Goal: Task Accomplishment & Management: Use online tool/utility

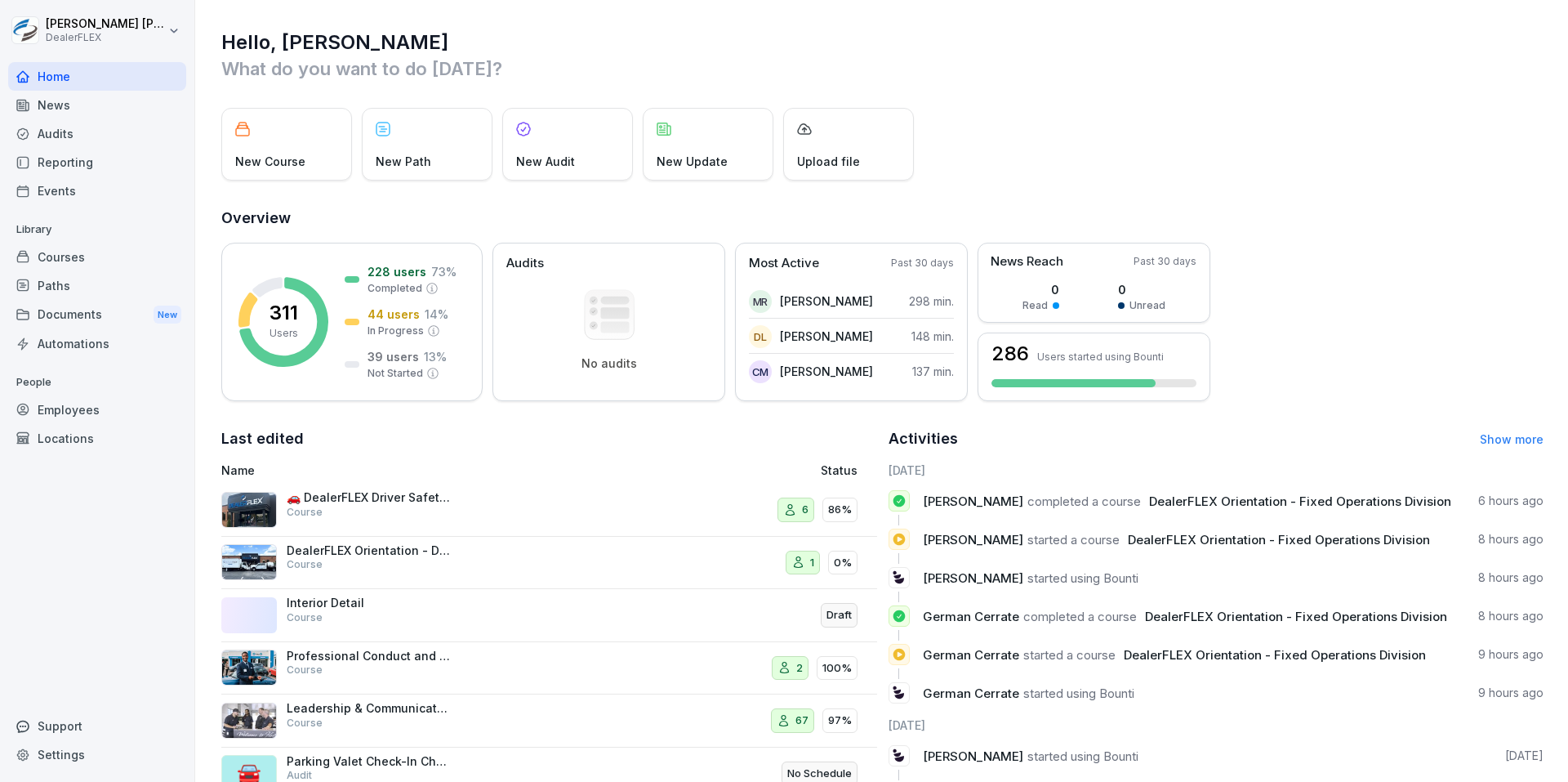
click at [72, 167] on div "Reporting" at bounding box center [97, 162] width 178 height 29
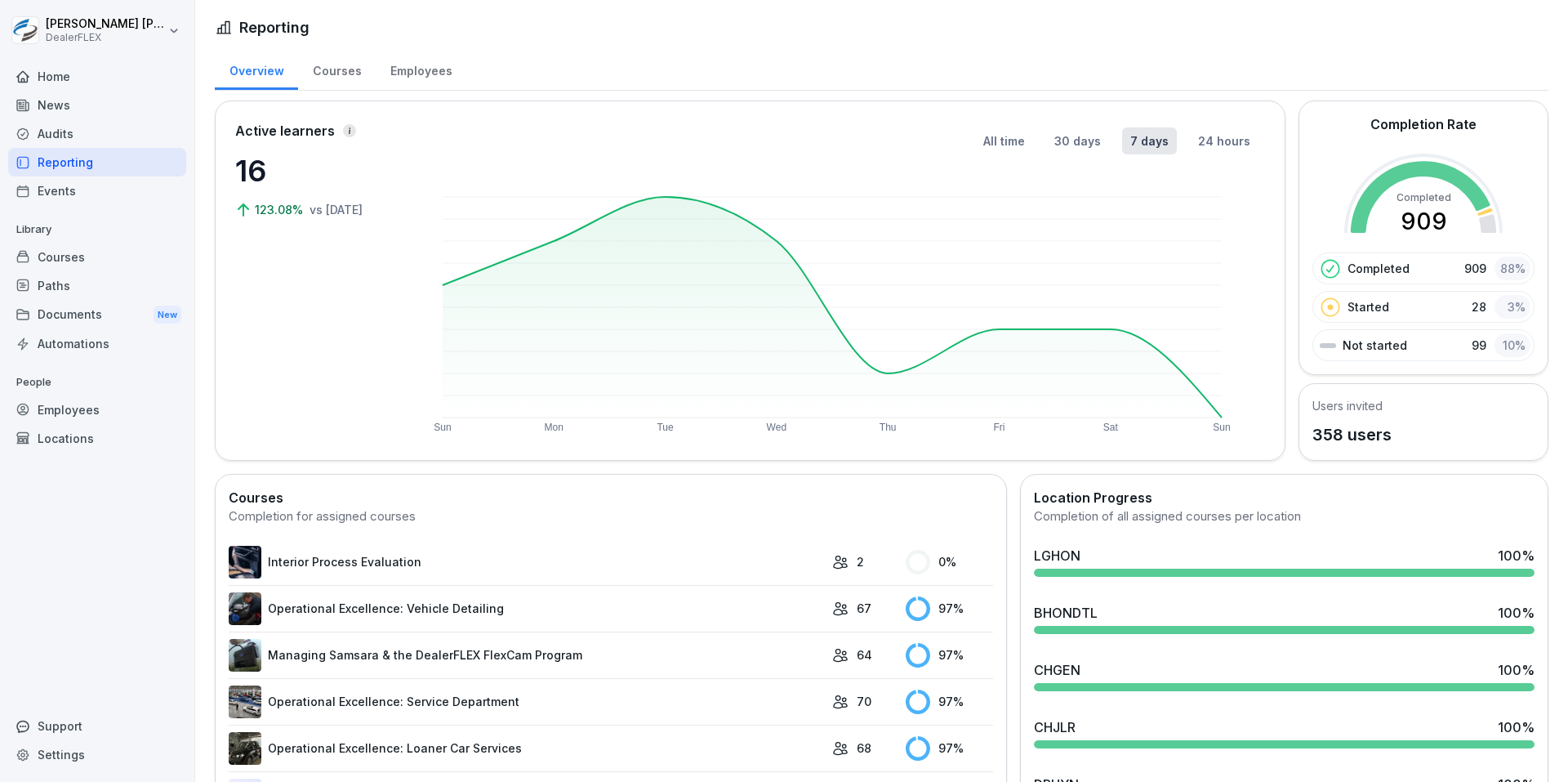
click at [332, 83] on div "Courses" at bounding box center [336, 69] width 78 height 42
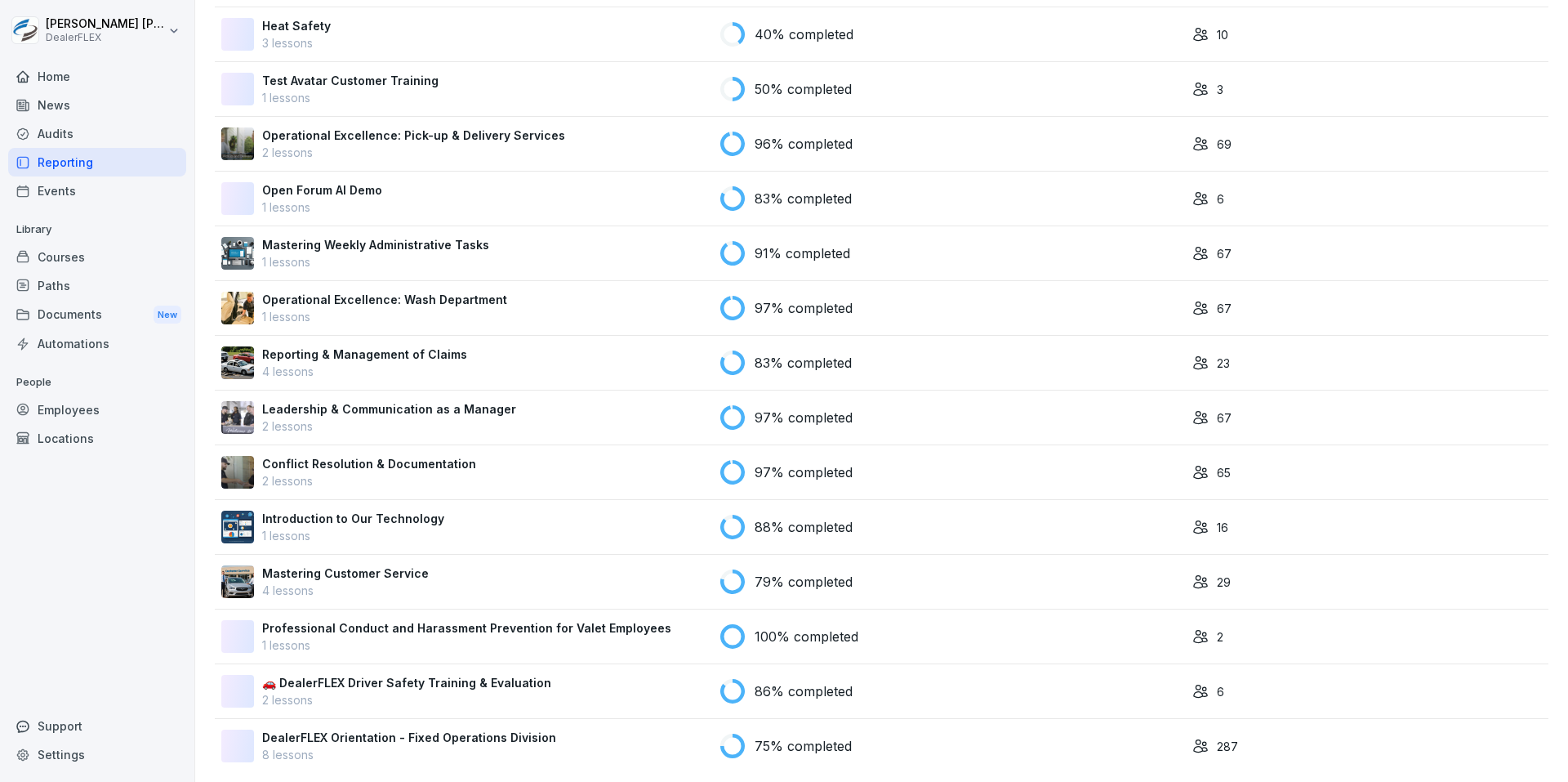
scroll to position [770, 0]
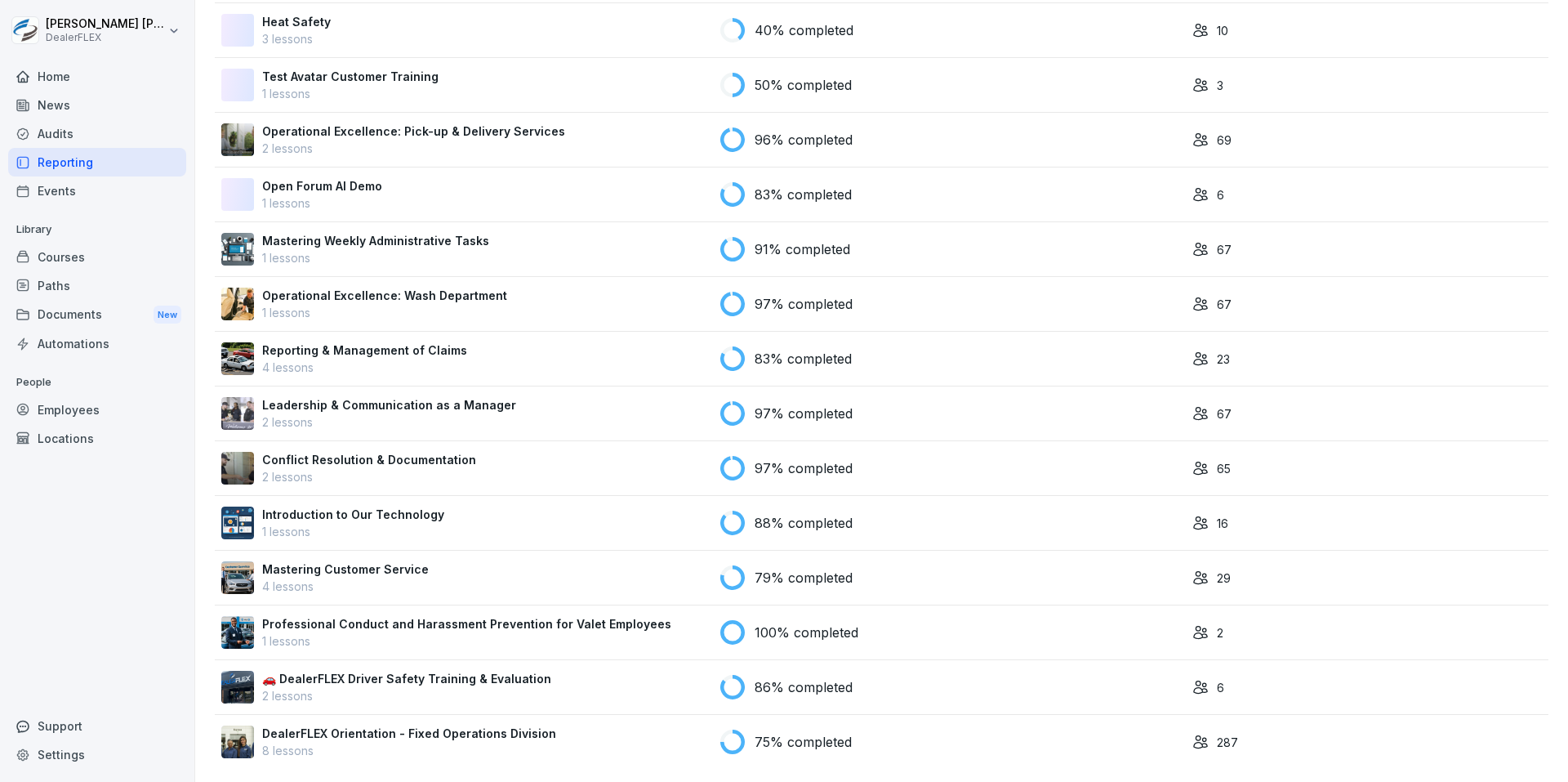
click at [428, 742] on p "8 lessons" at bounding box center [409, 750] width 294 height 17
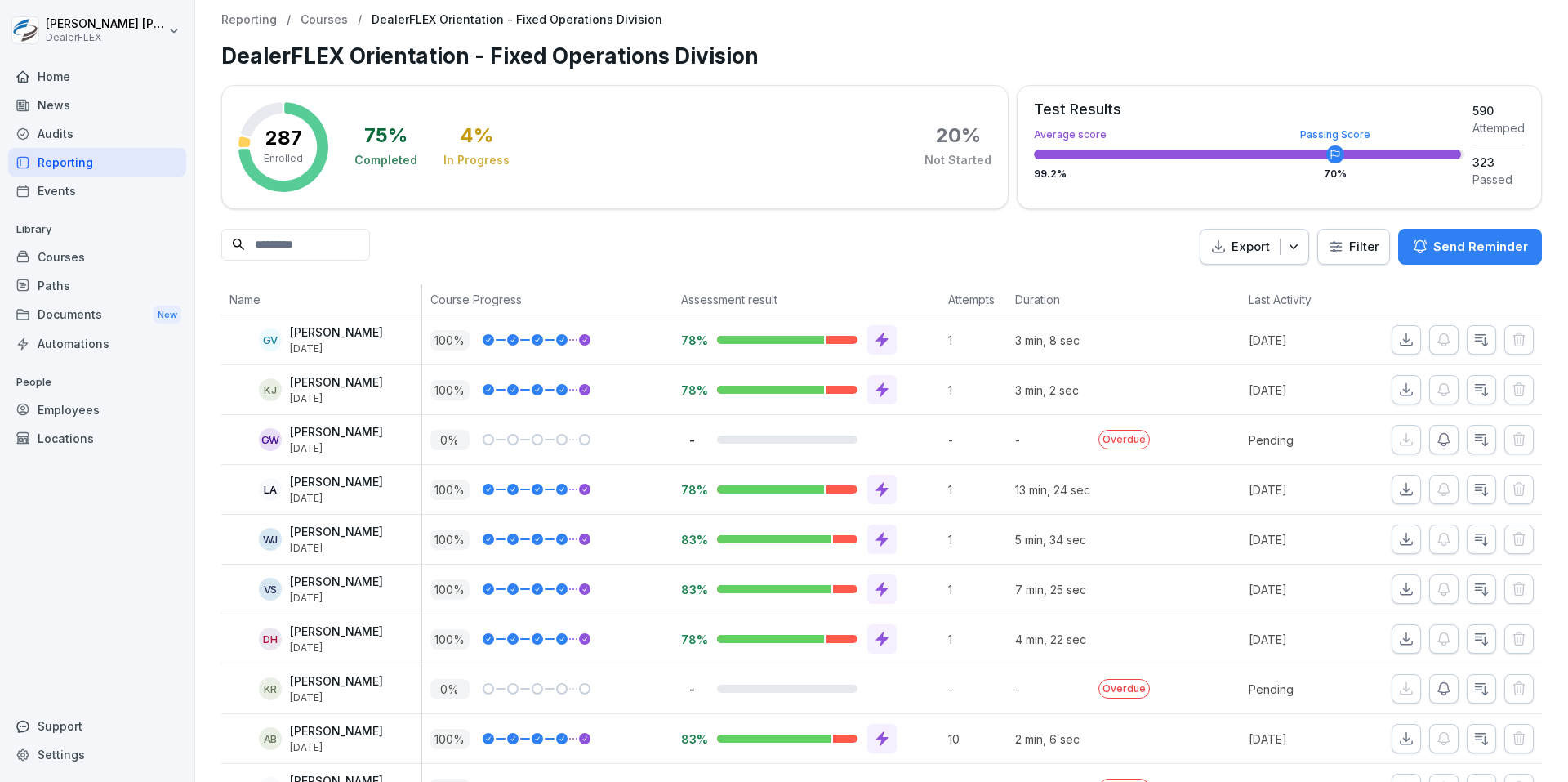
click at [1277, 247] on div "Export" at bounding box center [1256, 247] width 92 height 19
click at [1295, 245] on button "Export" at bounding box center [1254, 246] width 110 height 37
click at [1291, 248] on icon "button" at bounding box center [1293, 246] width 16 height 16
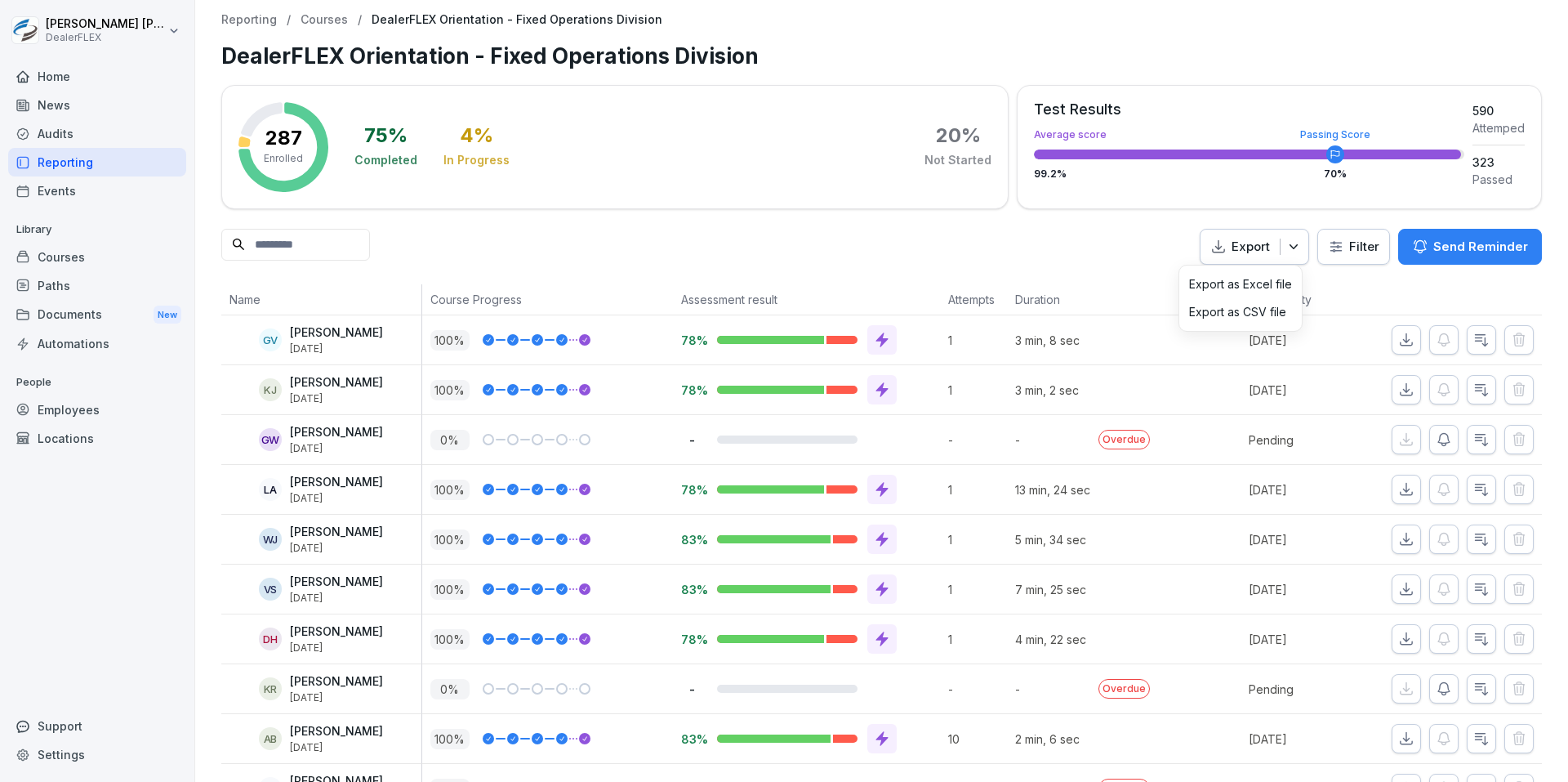
click at [1244, 309] on p "Export as CSV file" at bounding box center [1237, 312] width 97 height 14
